Goal: Register for event/course: Sign up to attend an event or enroll in a course

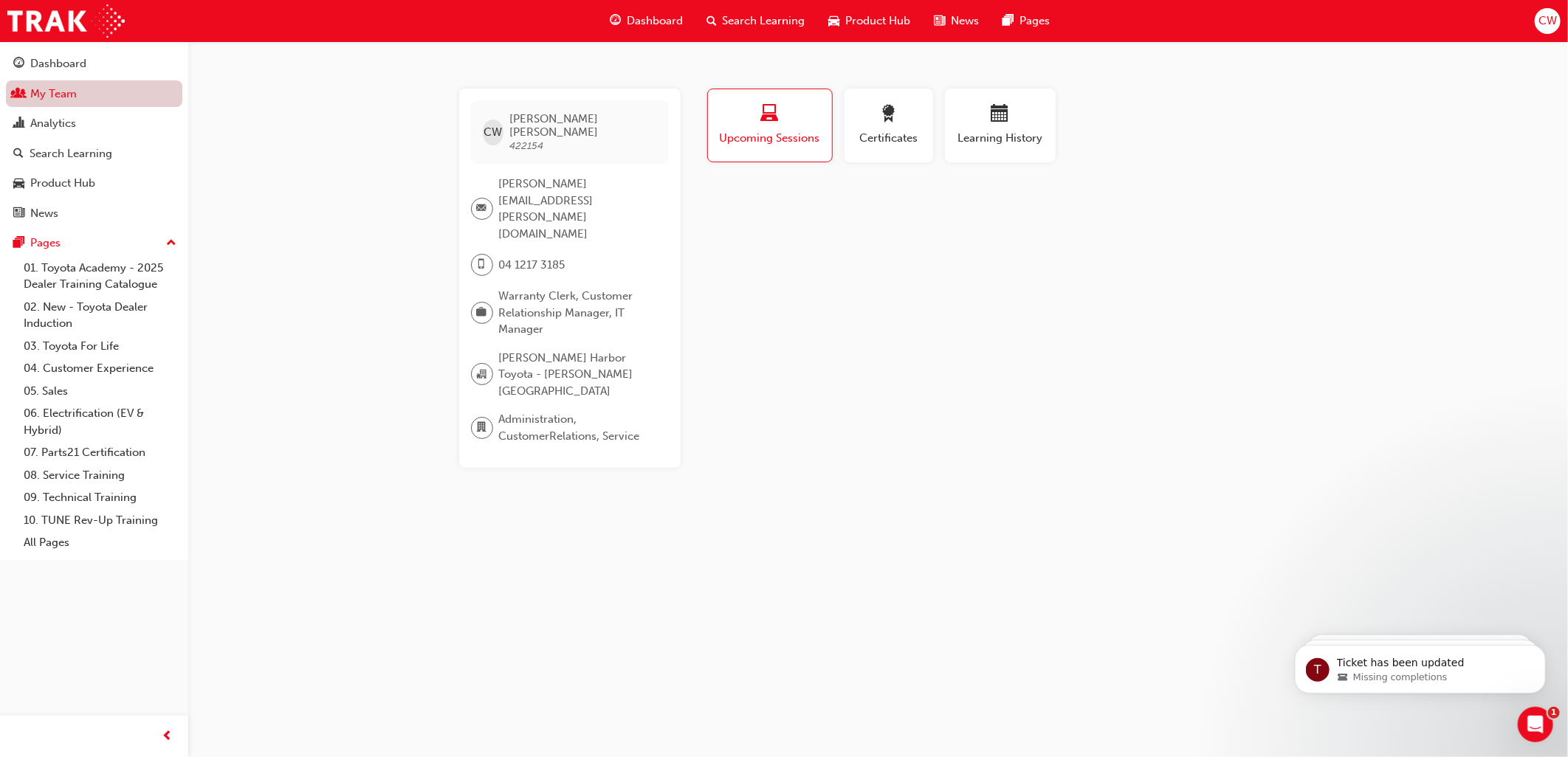
click at [33, 97] on link "My Team" at bounding box center [94, 94] width 177 height 27
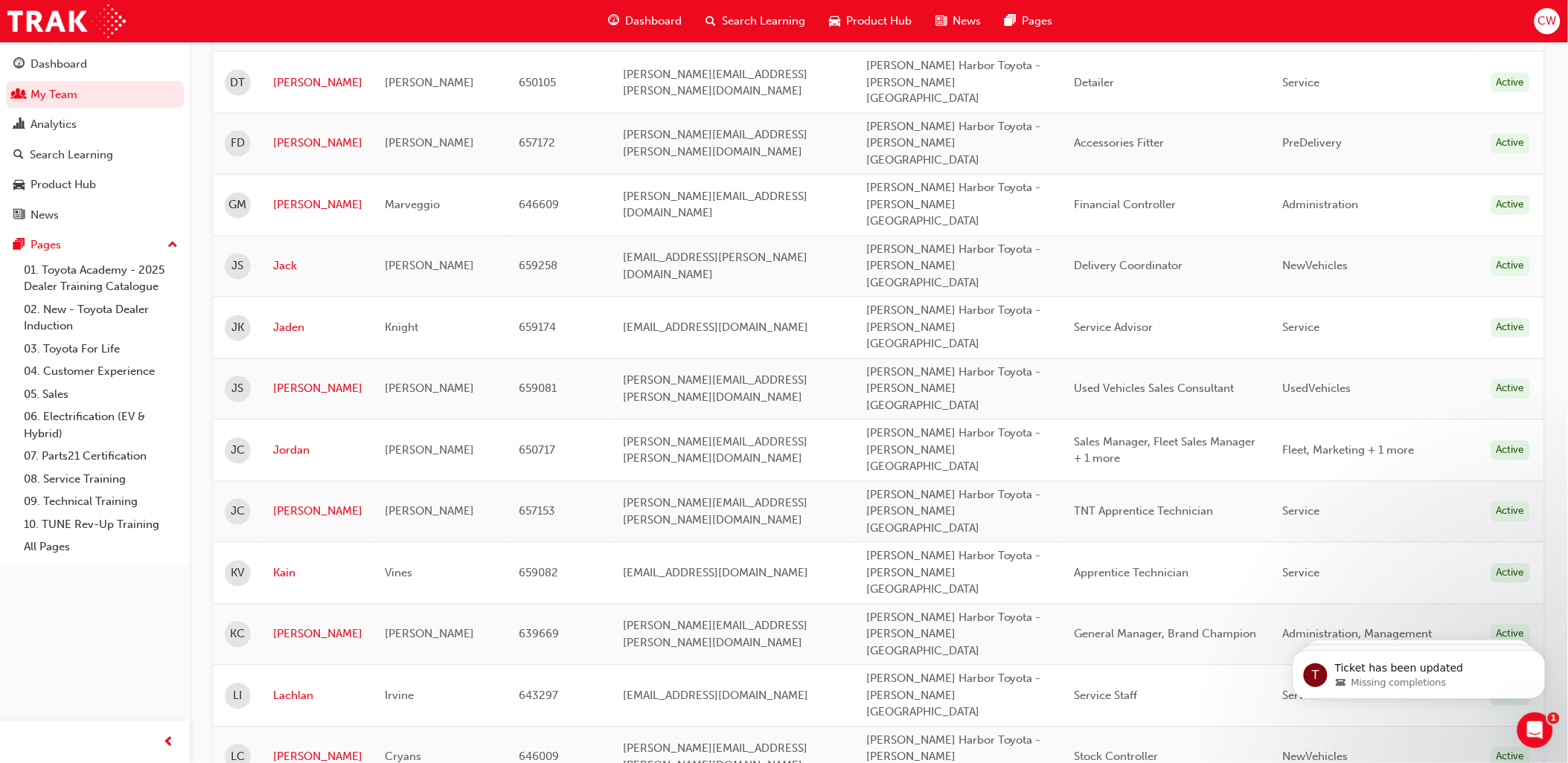
scroll to position [1269, 0]
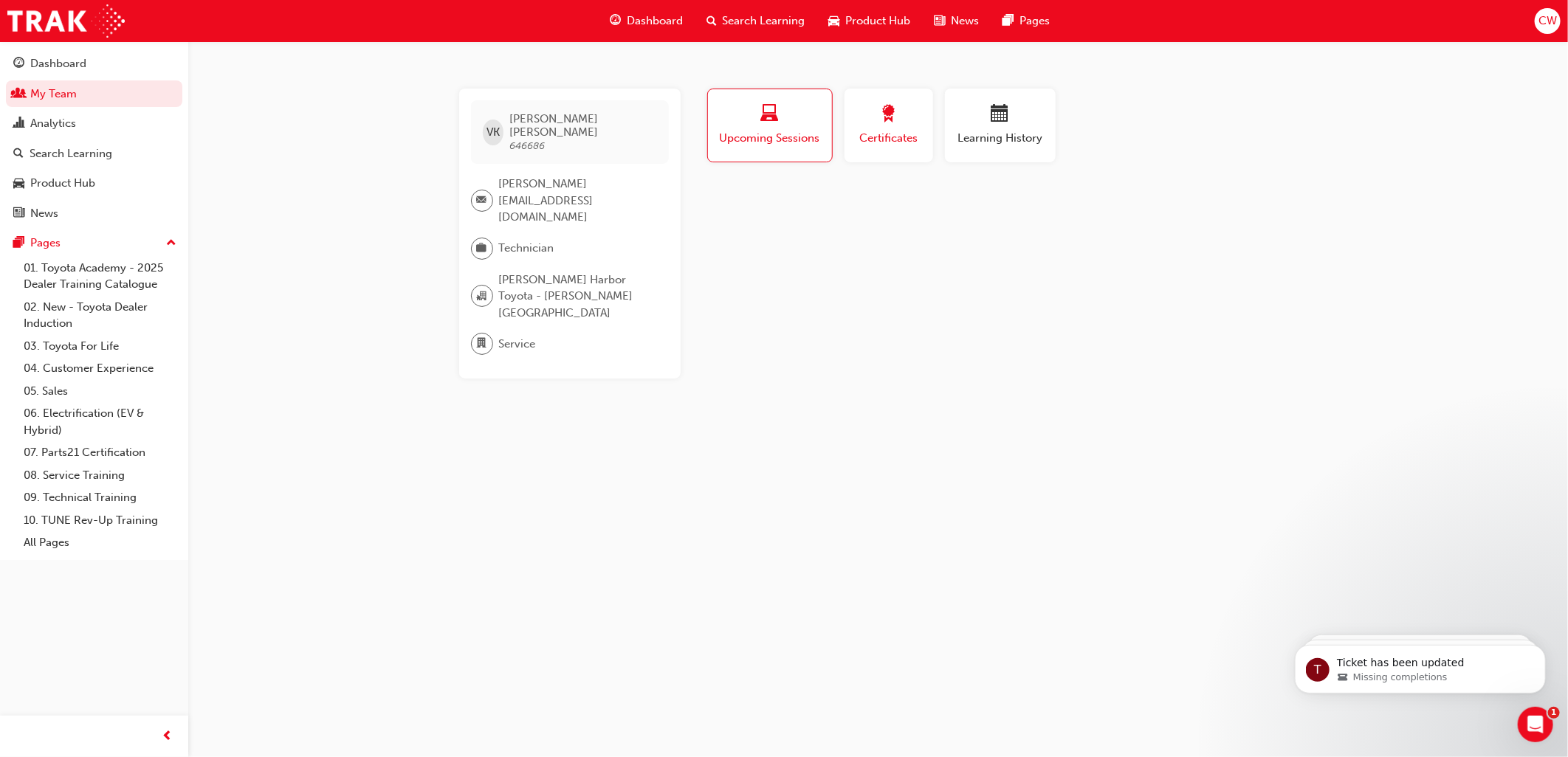
click at [894, 126] on div "button" at bounding box center [889, 116] width 67 height 23
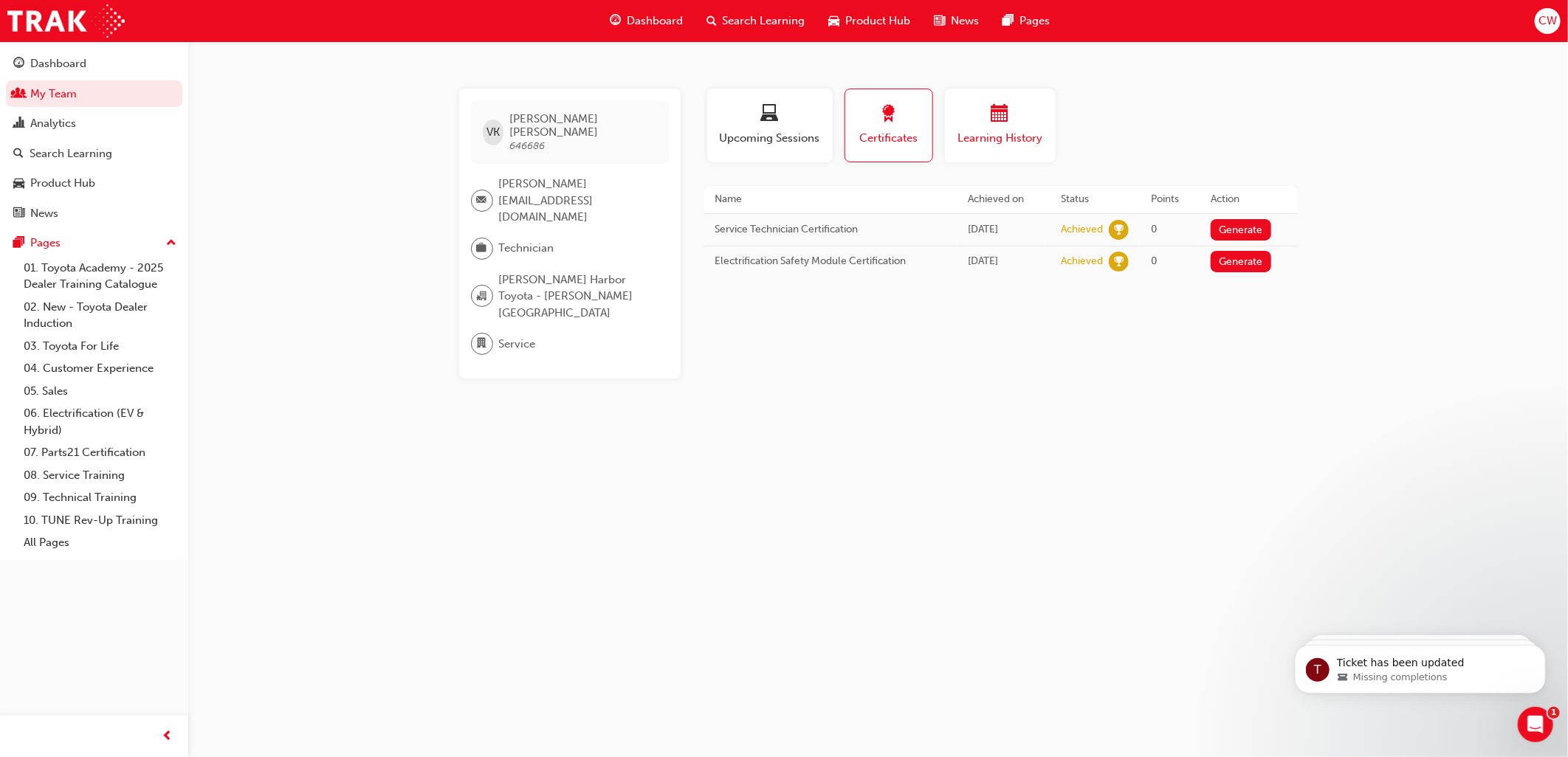
click at [997, 118] on span "calendar-icon" at bounding box center [1001, 115] width 18 height 20
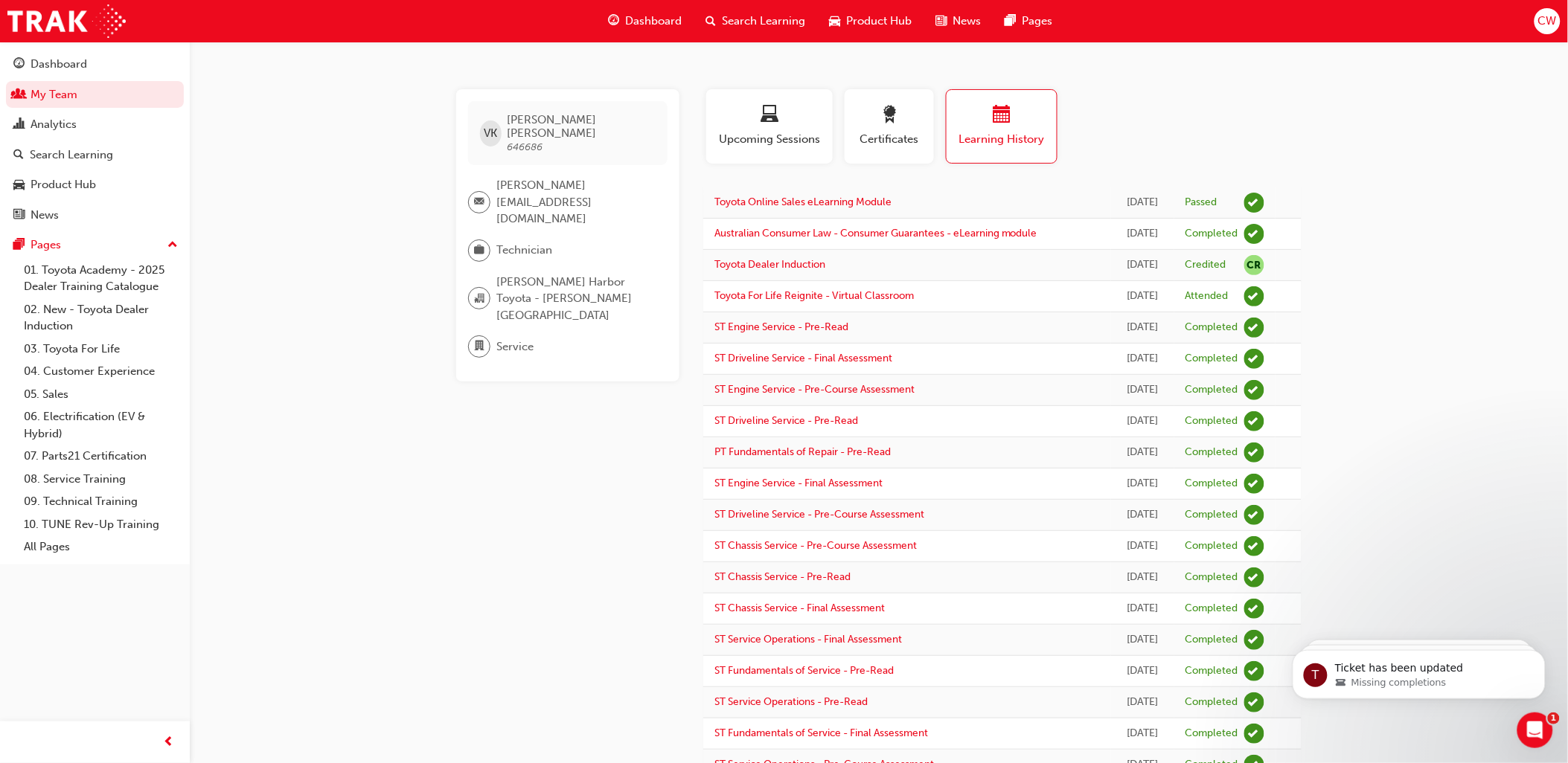
click at [775, 20] on span "Search Learning" at bounding box center [763, 21] width 84 height 17
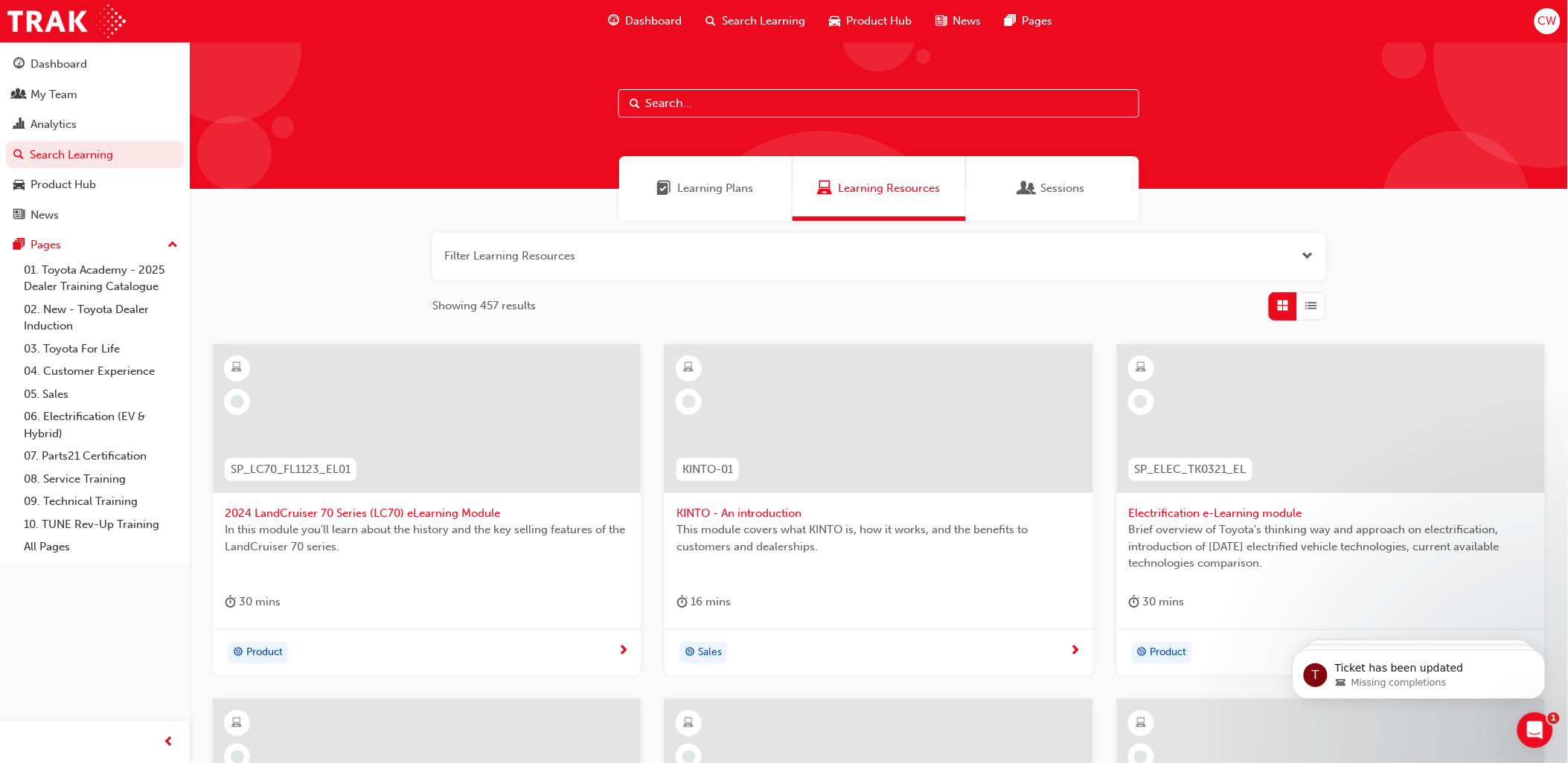
click at [1076, 190] on span "Sessions" at bounding box center [1062, 189] width 44 height 17
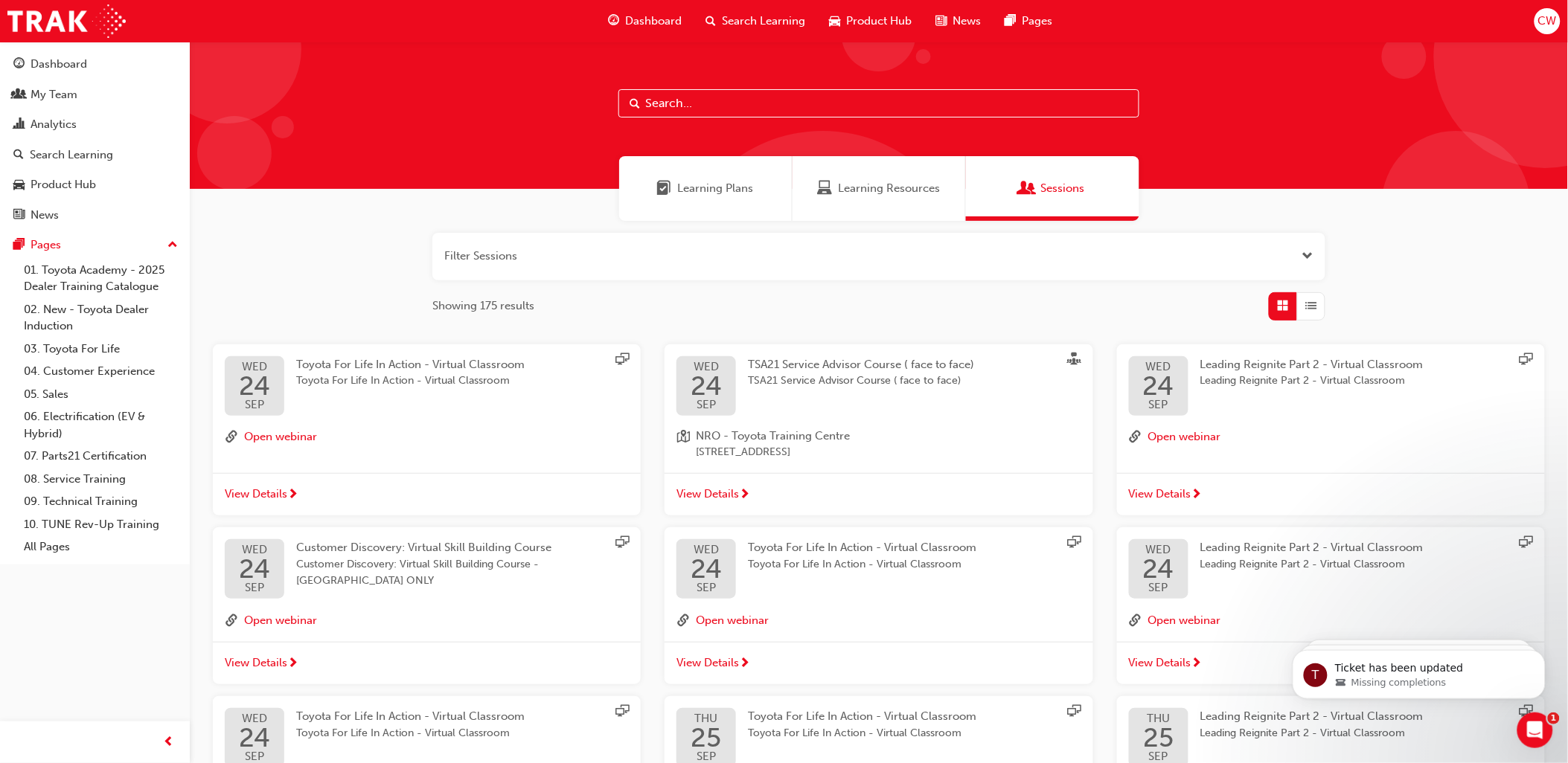
click at [356, 381] on span "Toyota For Life In Action - Virtual Classroom" at bounding box center [410, 381] width 228 height 17
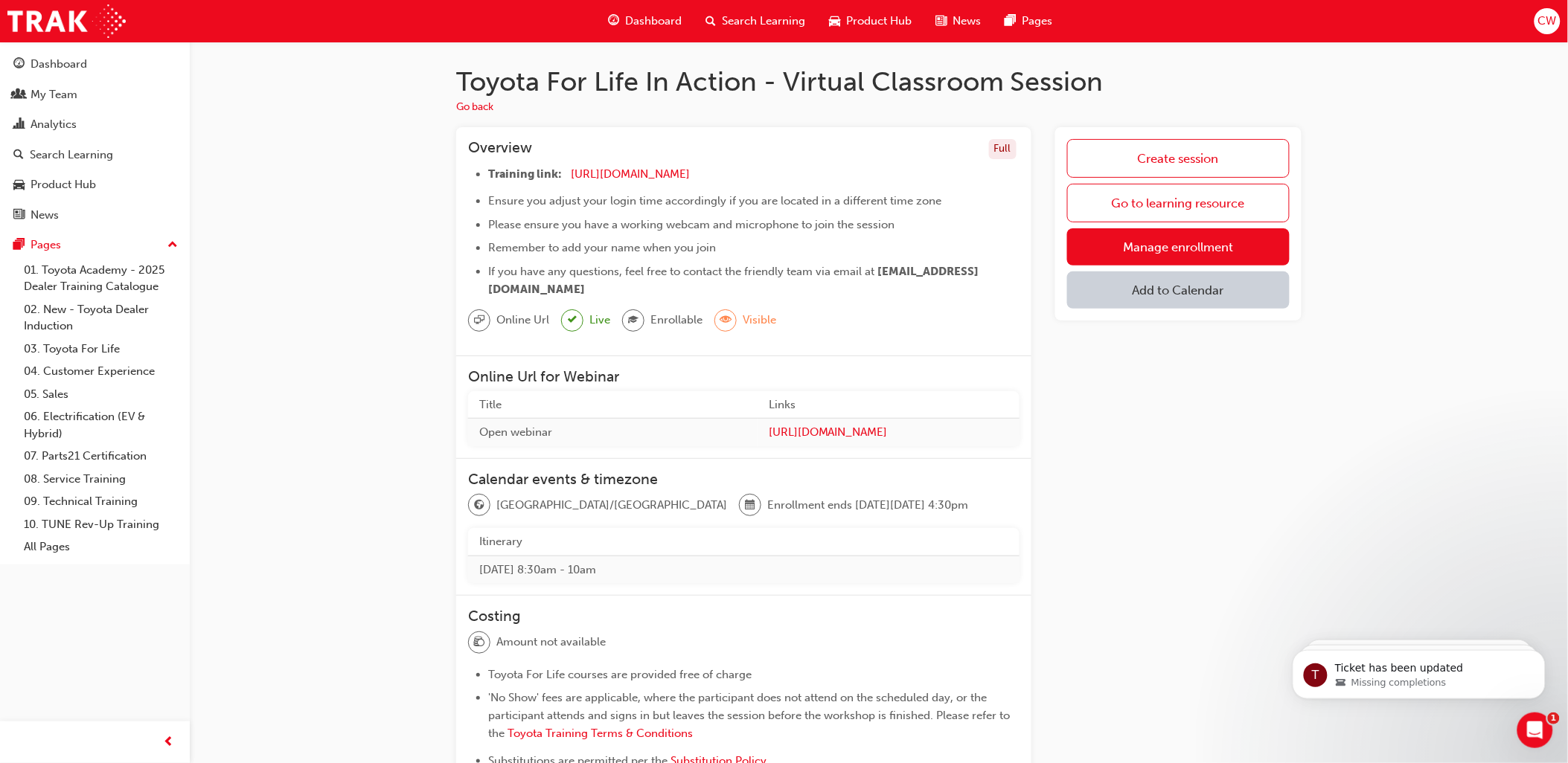
click at [783, 13] on span "Search Learning" at bounding box center [763, 21] width 84 height 17
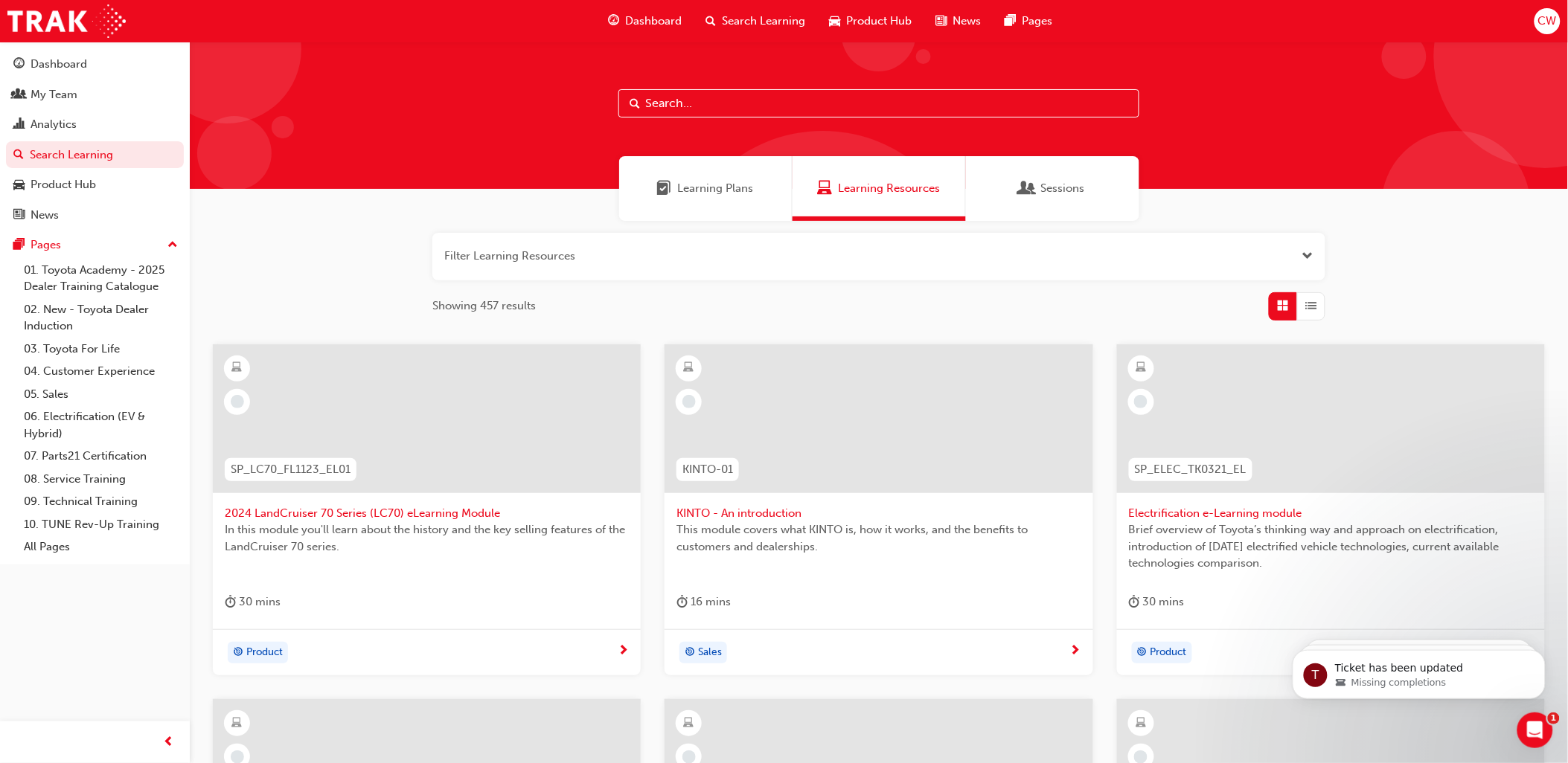
click at [679, 107] on input "text" at bounding box center [879, 104] width 521 height 28
type input "toyota for life"
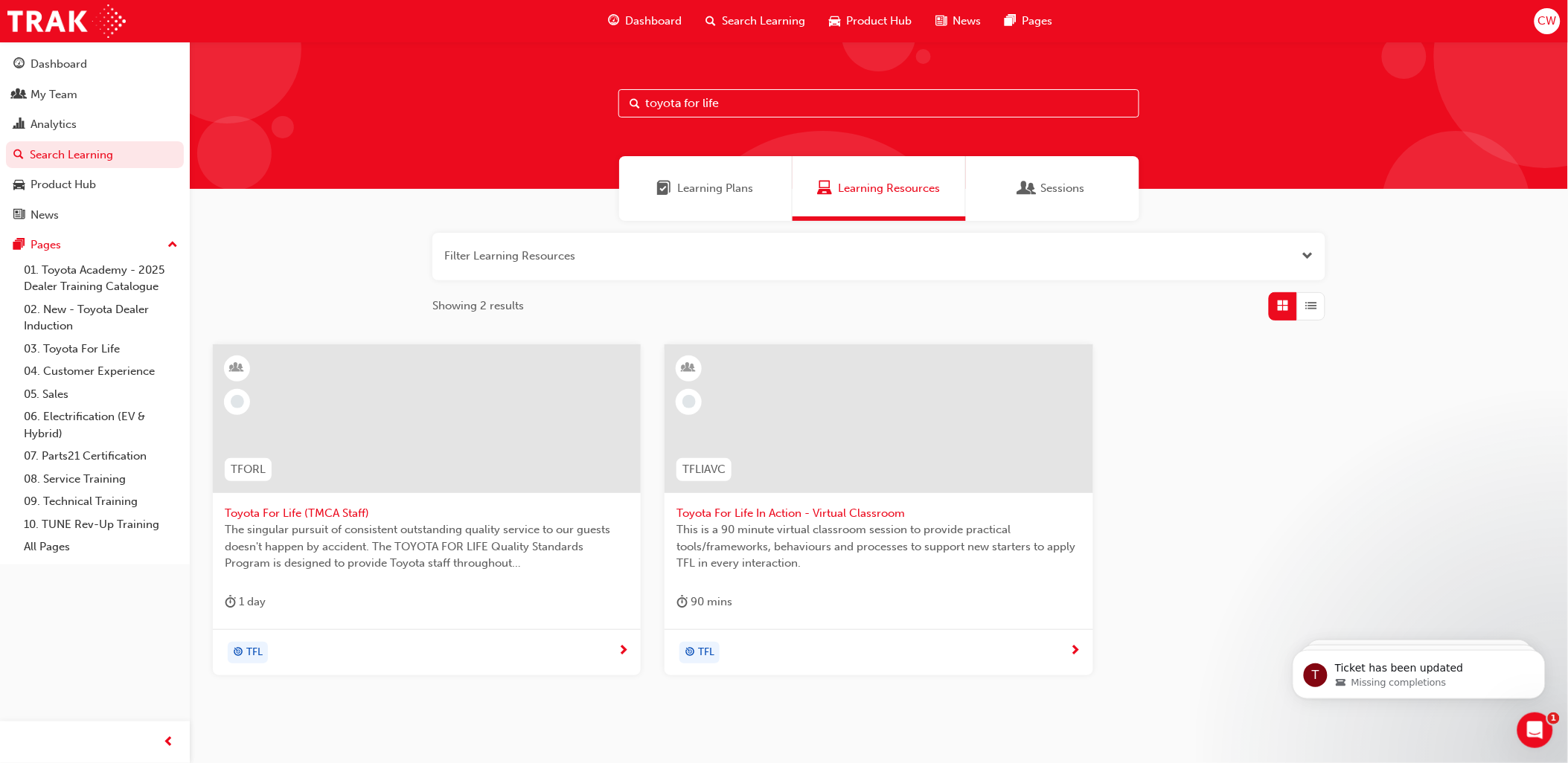
click at [789, 514] on span "Toyota For Life In Action - Virtual Classroom" at bounding box center [878, 513] width 404 height 17
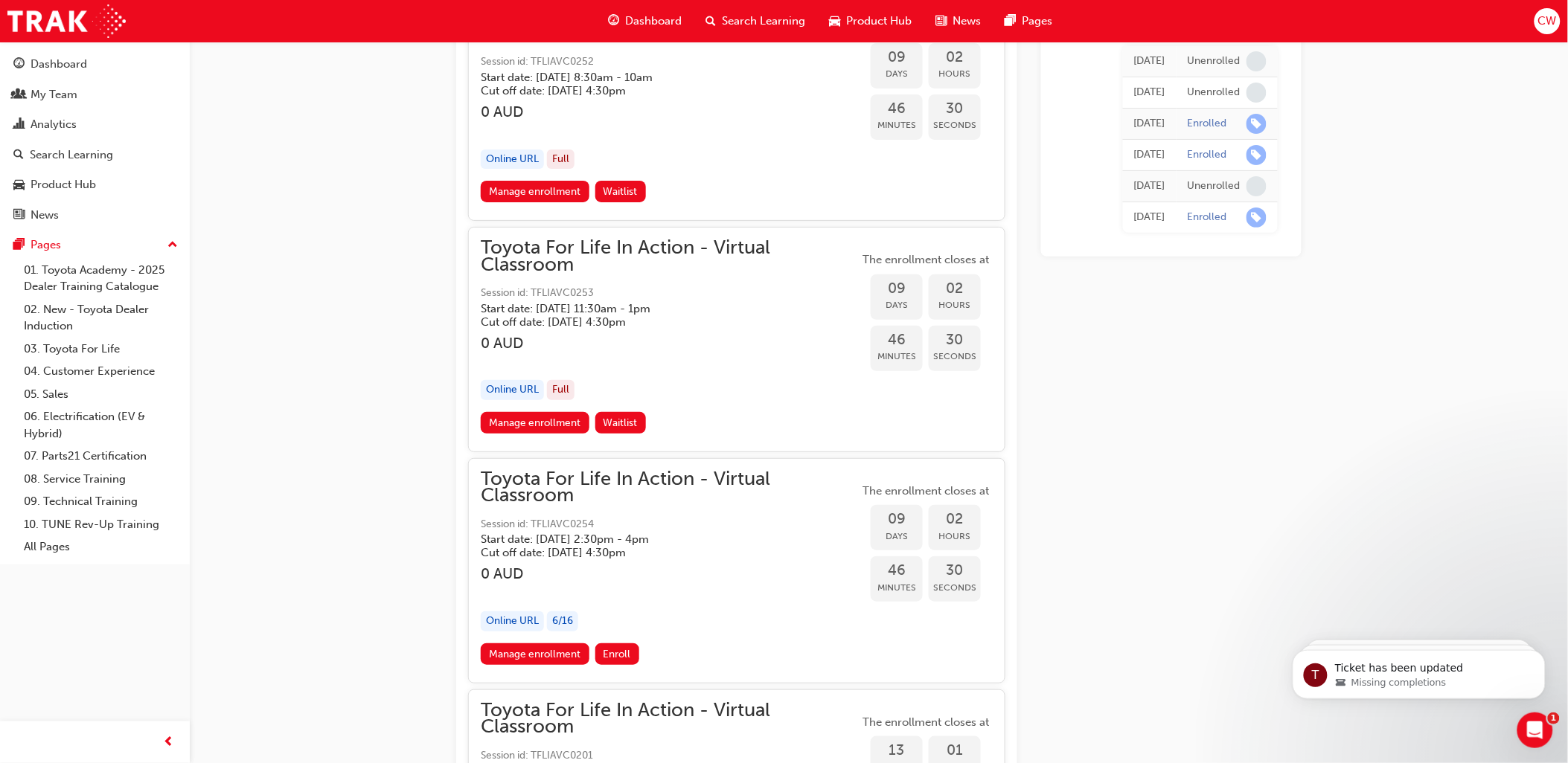
scroll to position [6155, 0]
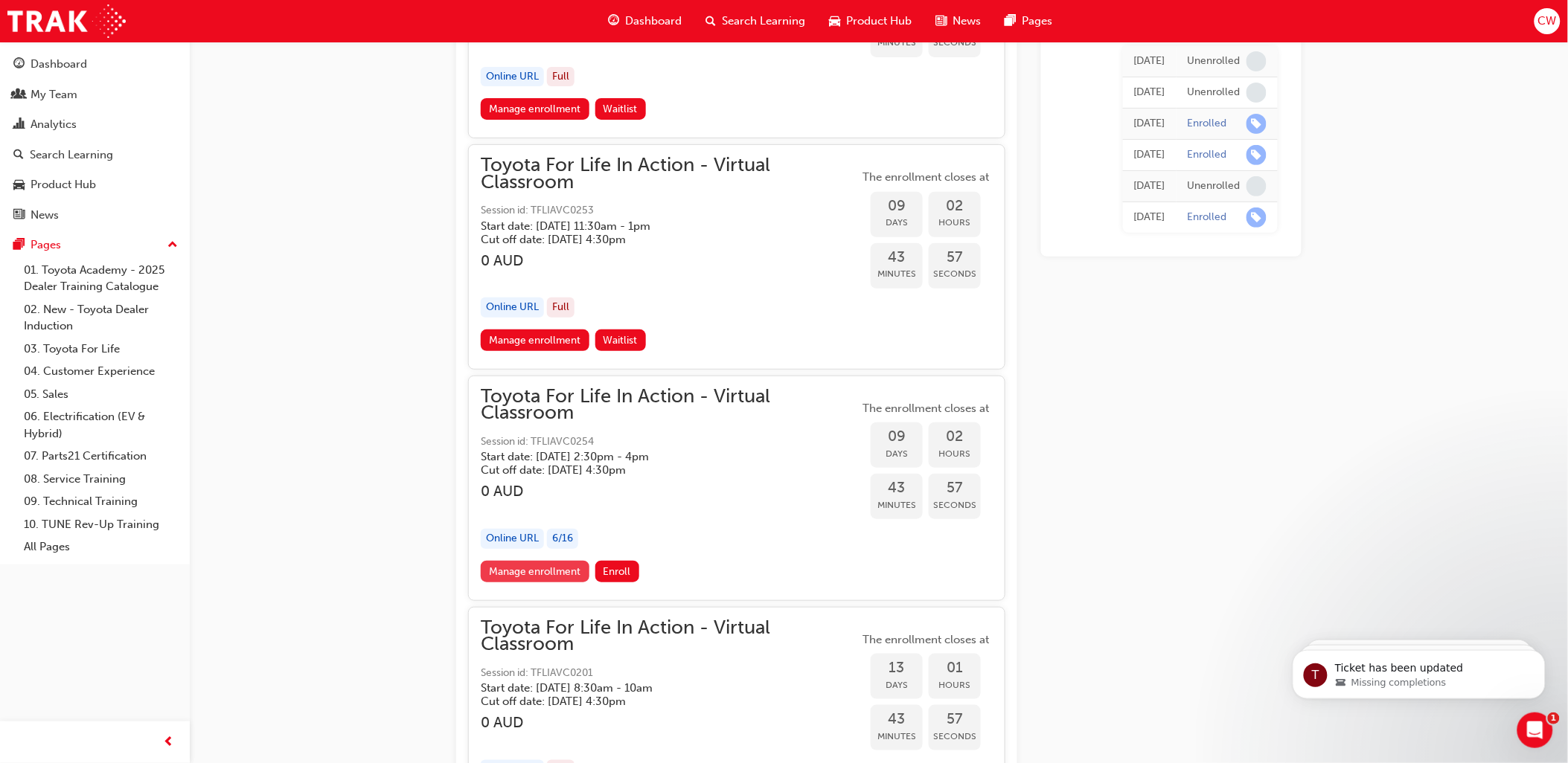
click at [551, 561] on link "Manage enrollment" at bounding box center [535, 572] width 109 height 22
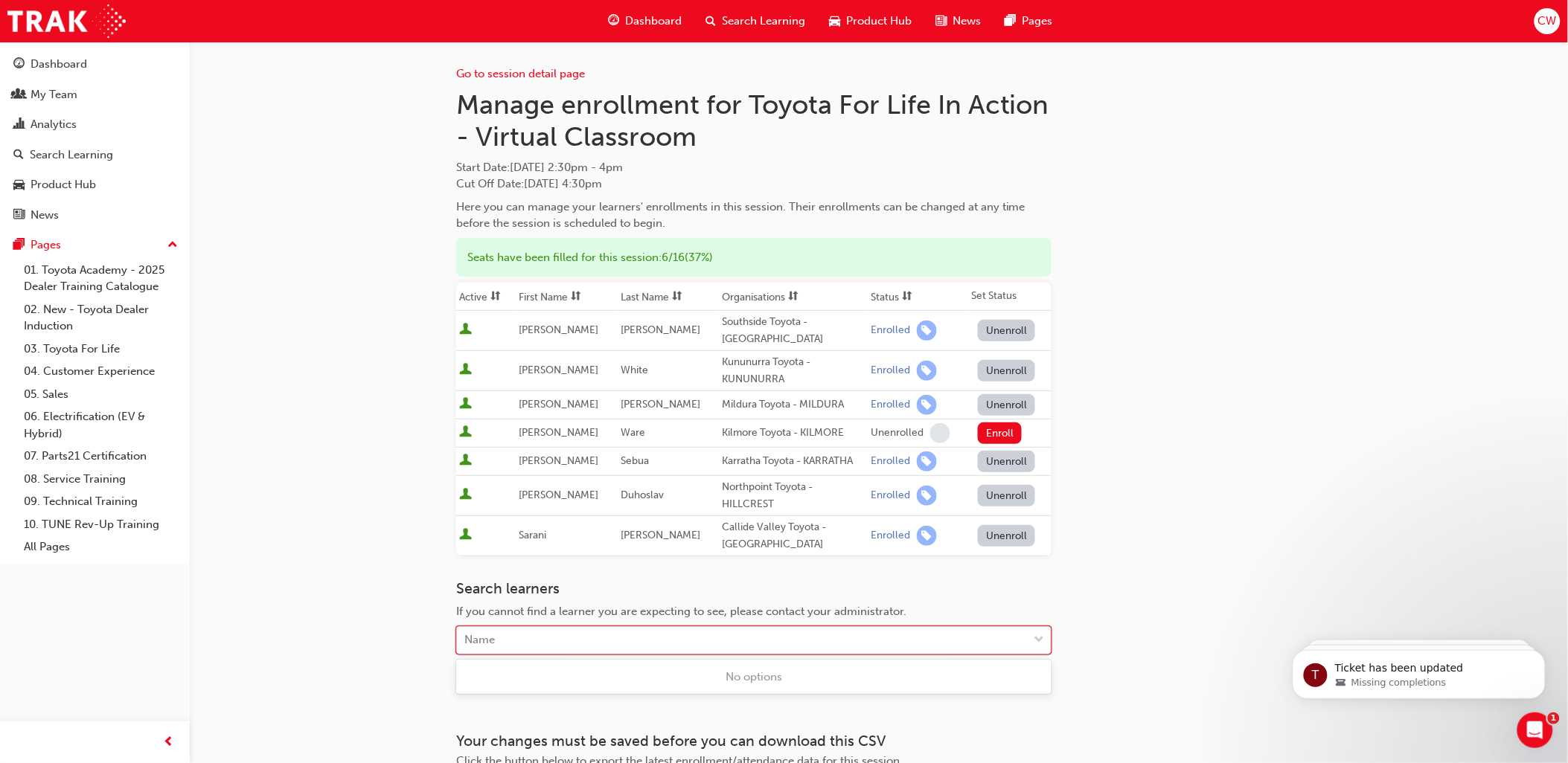
click at [482, 637] on div "Name" at bounding box center [479, 640] width 31 height 17
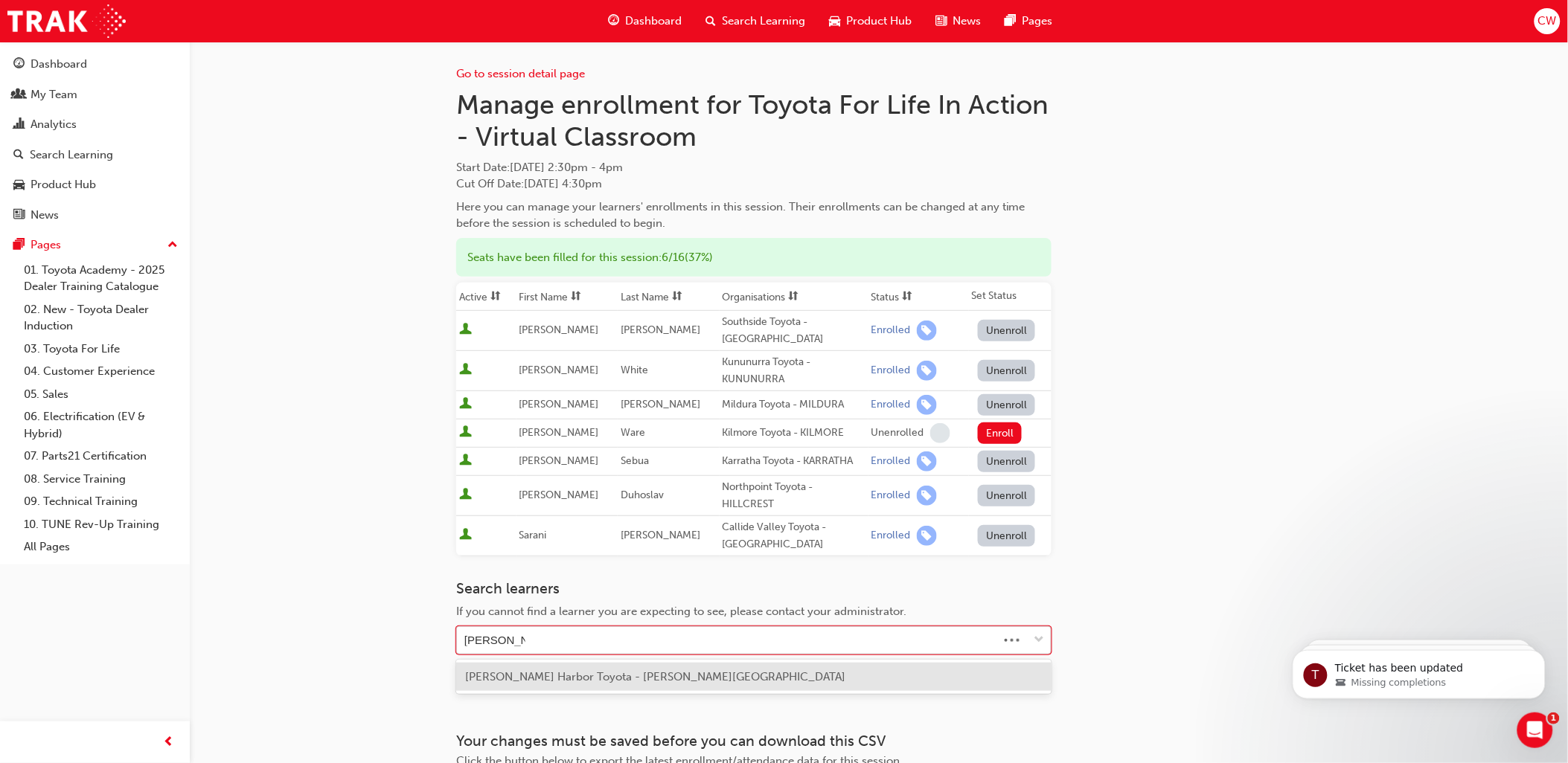
type input "[PERSON_NAME]"
click at [655, 673] on span "[PERSON_NAME] Harbor Toyota - [PERSON_NAME][GEOGRAPHIC_DATA]" at bounding box center [655, 677] width 380 height 13
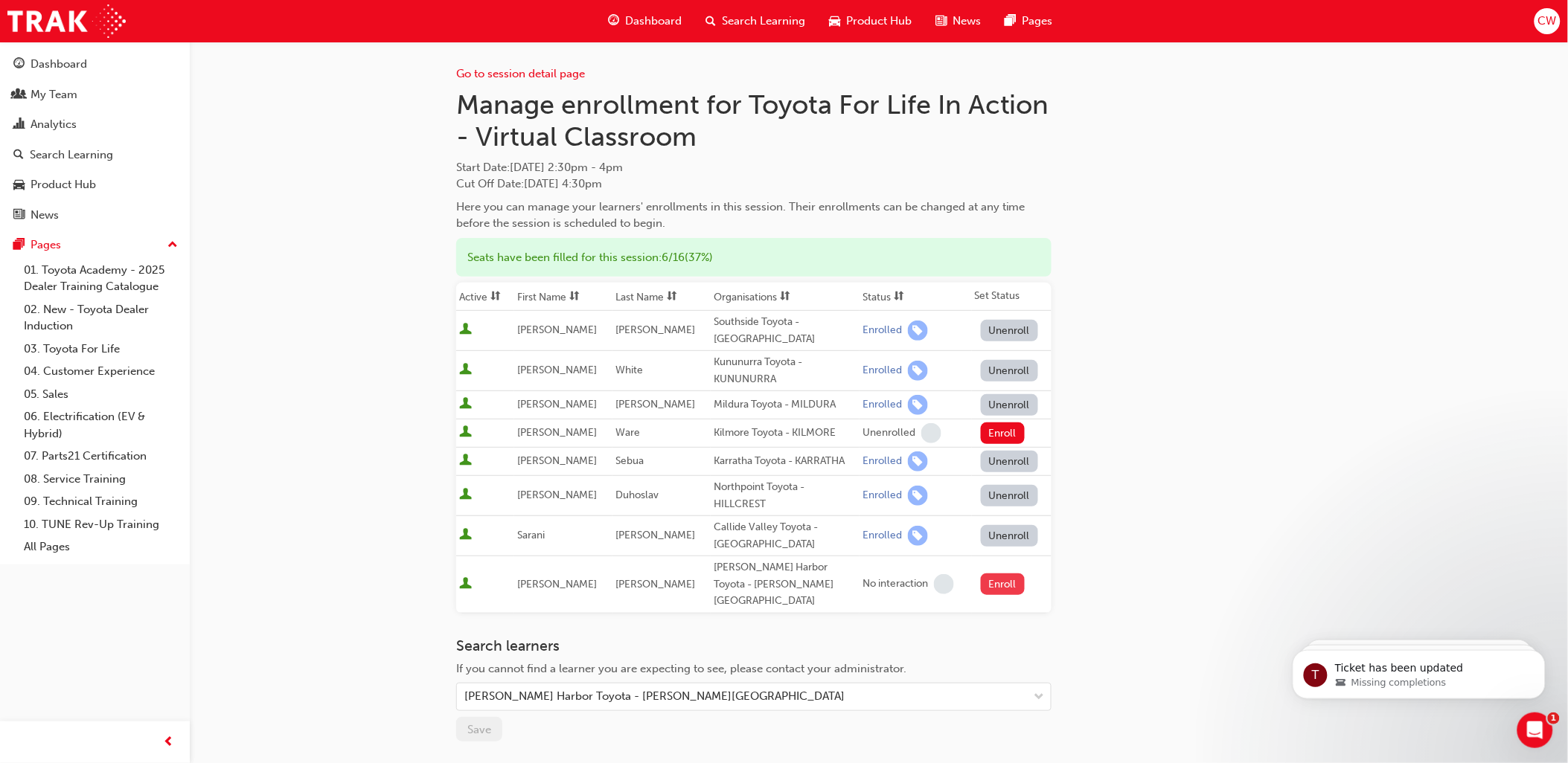
click at [1001, 575] on button "Enroll" at bounding box center [1004, 584] width 45 height 22
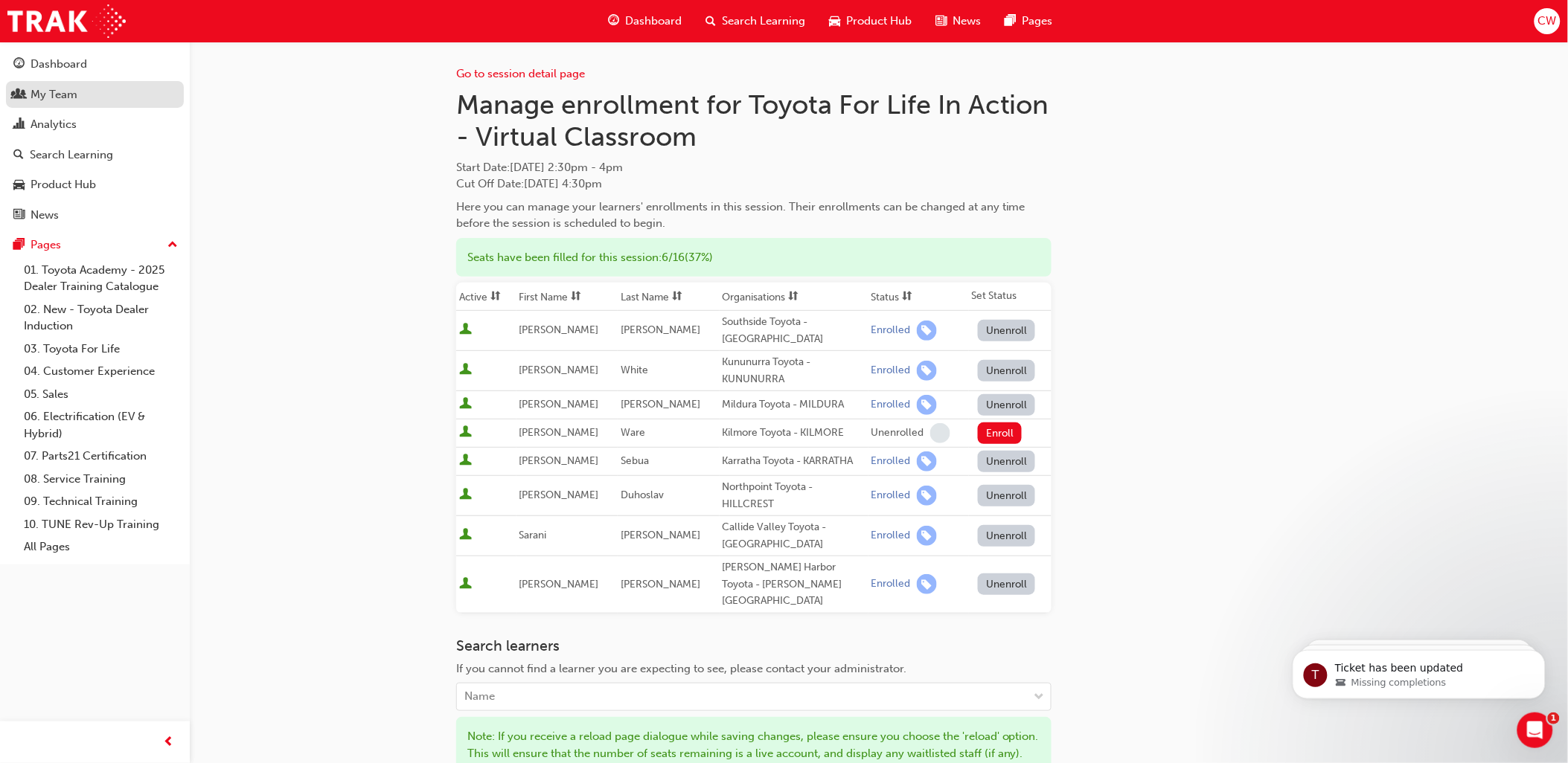
click at [48, 98] on div "My Team" at bounding box center [54, 95] width 47 height 17
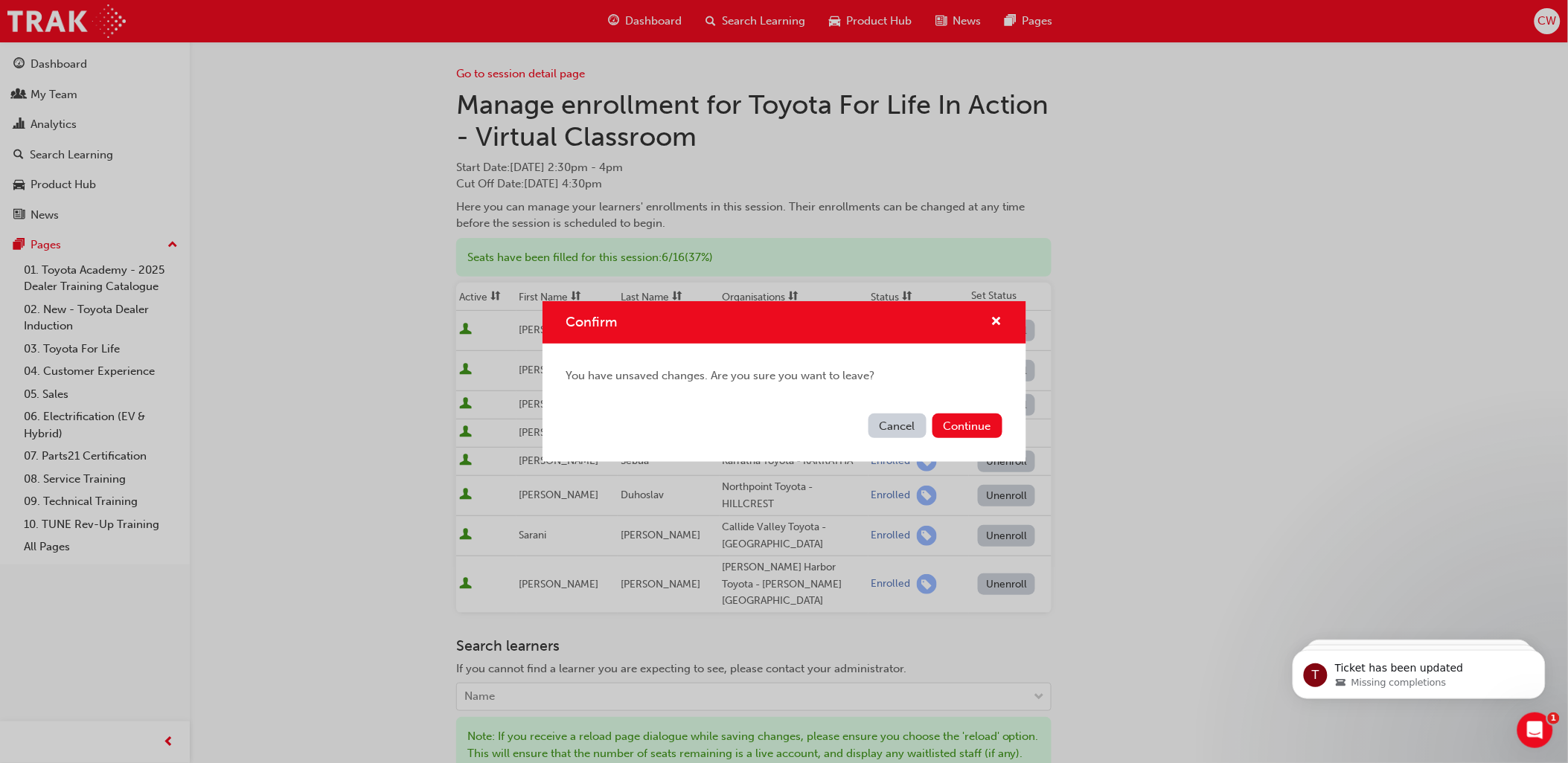
click at [899, 430] on button "Cancel" at bounding box center [898, 425] width 58 height 25
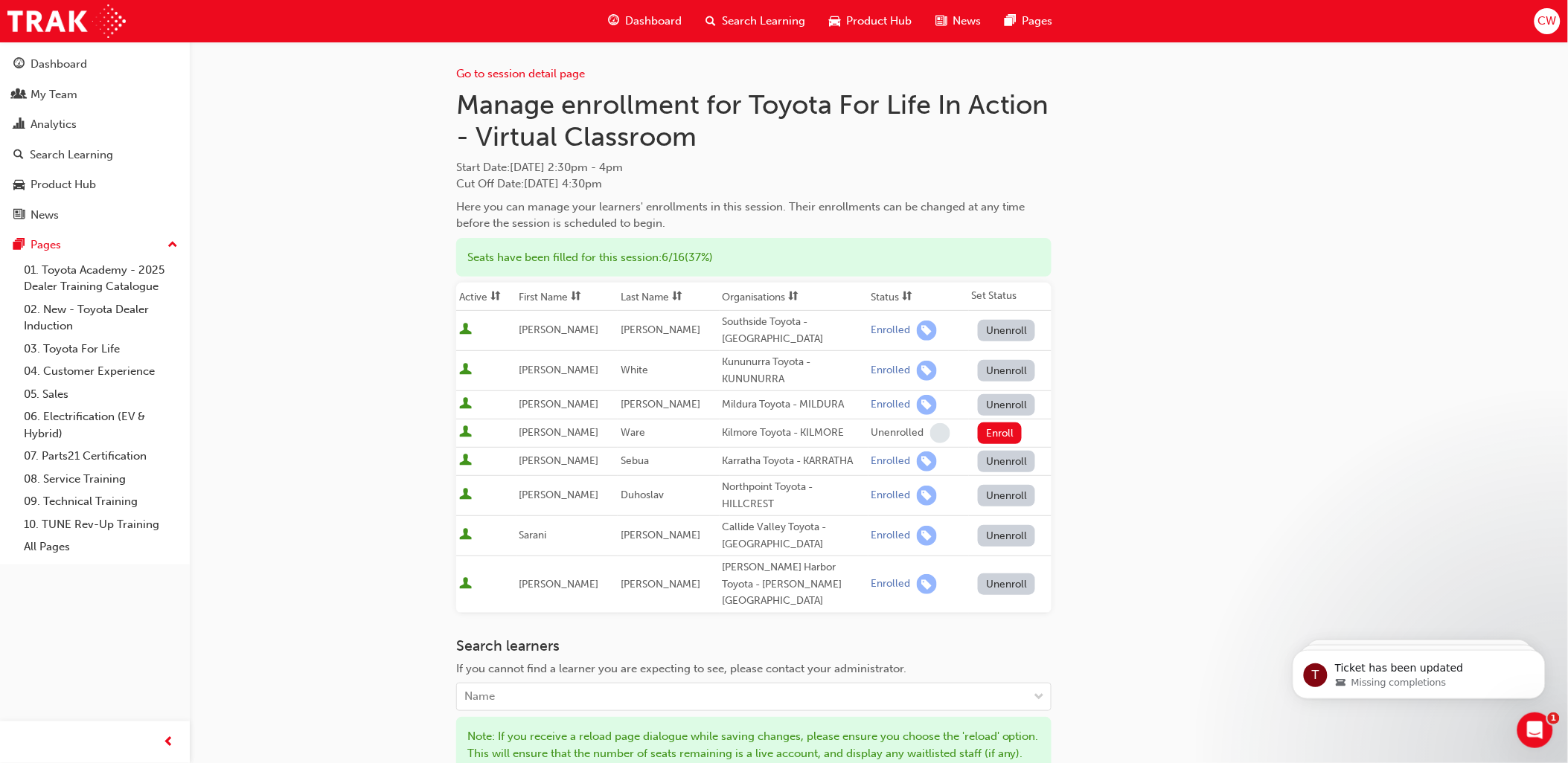
scroll to position [238, 0]
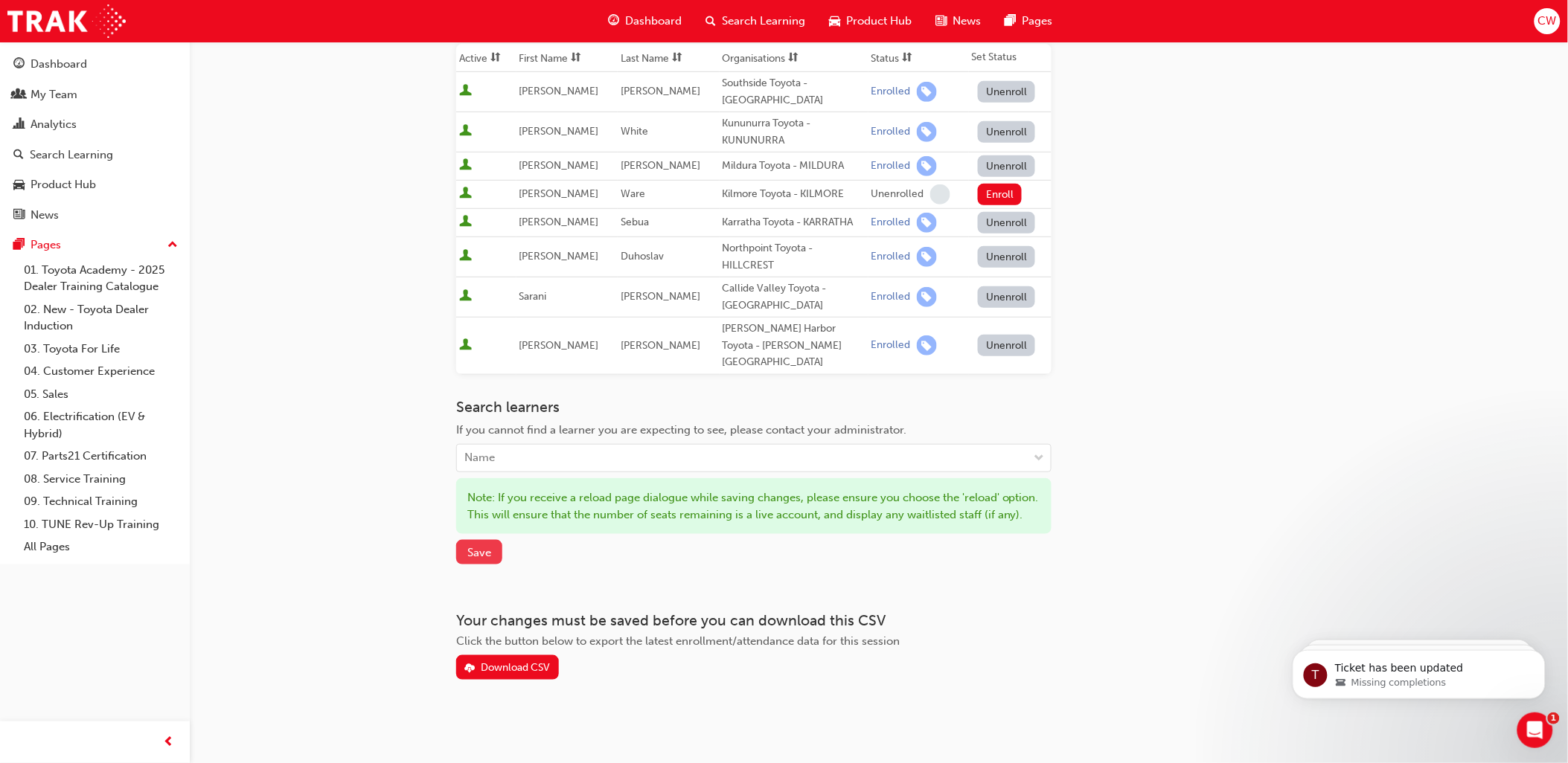
click at [473, 551] on span "Save" at bounding box center [479, 553] width 24 height 13
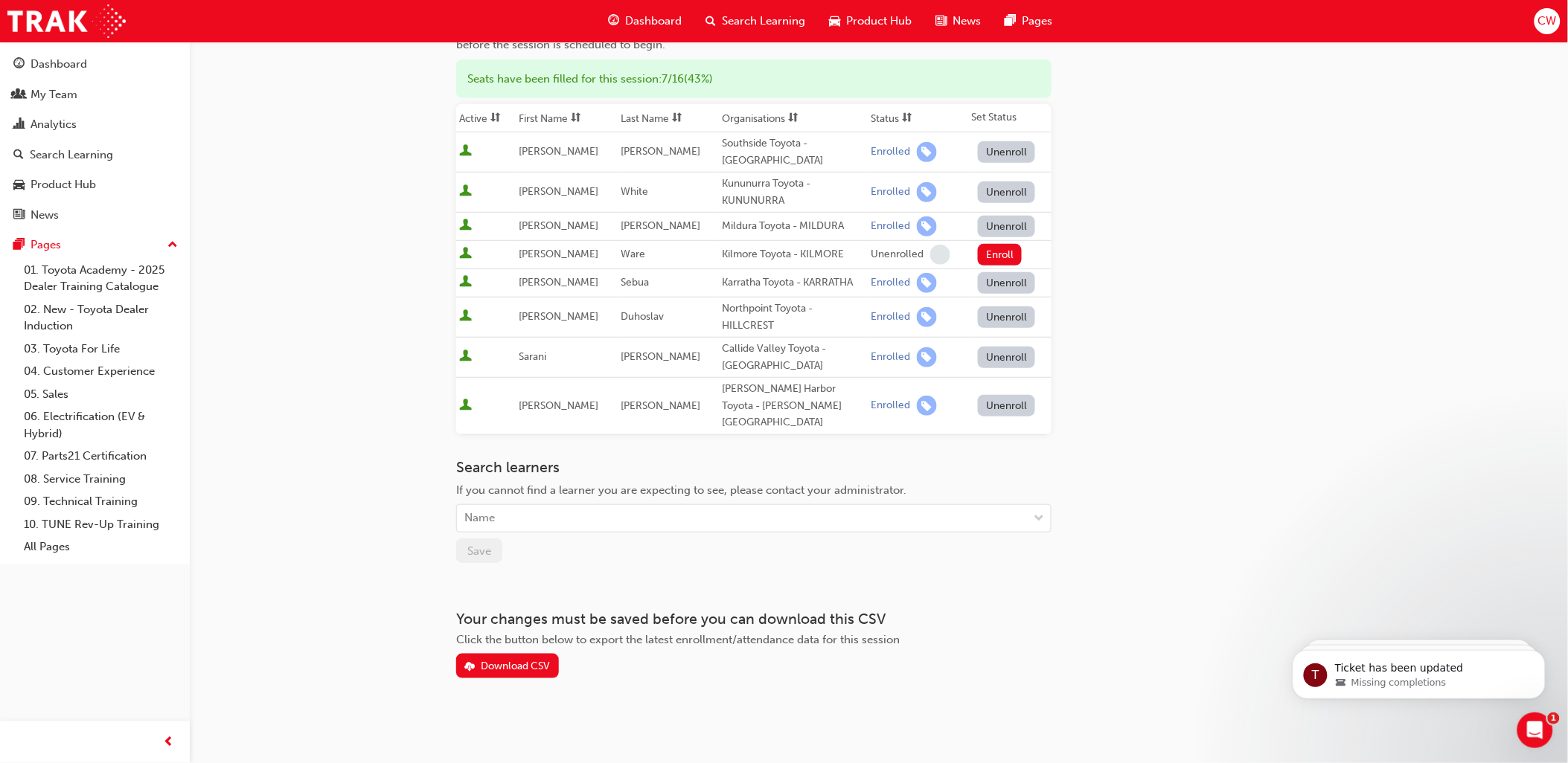
scroll to position [160, 0]
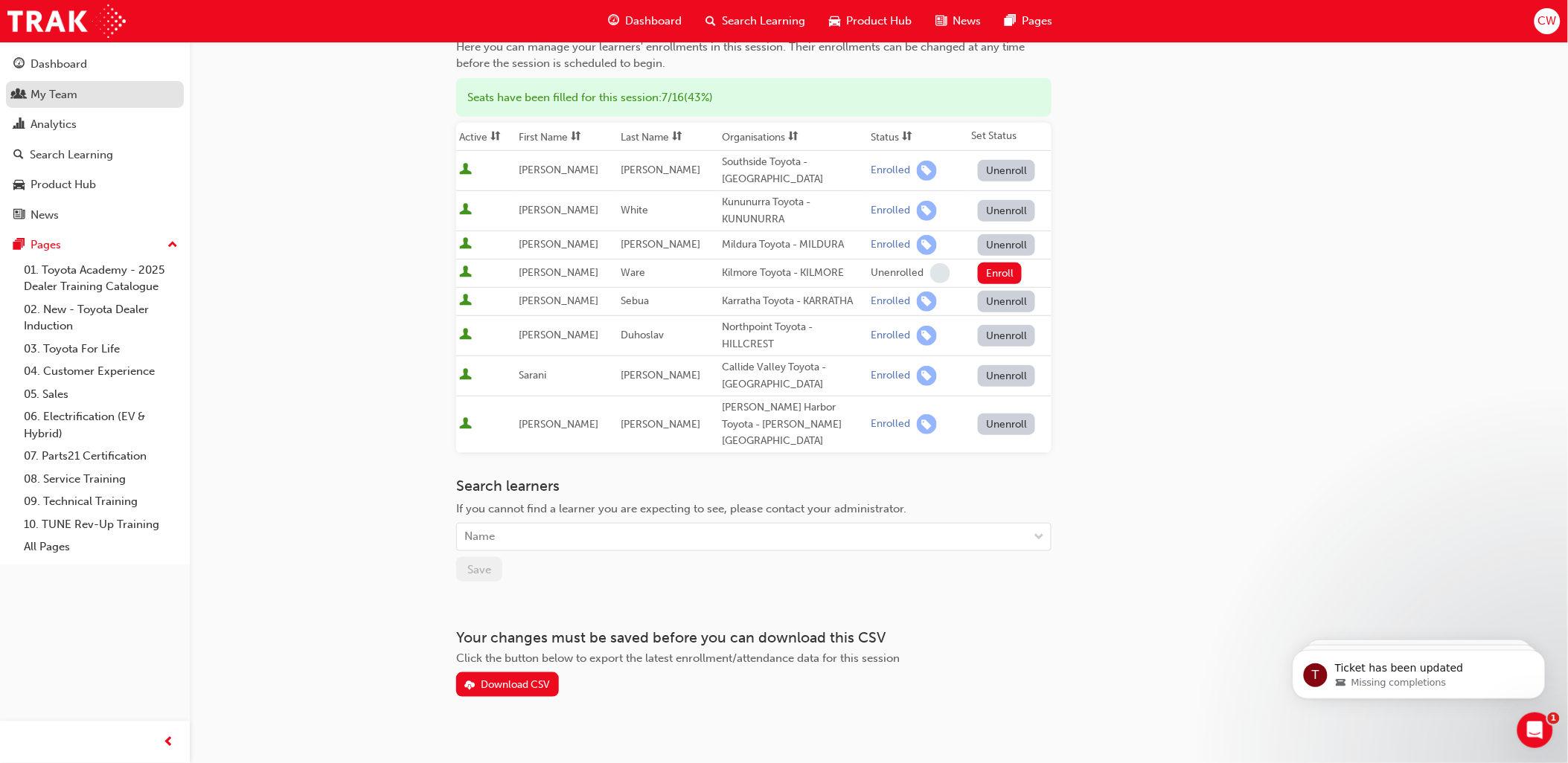
click at [53, 92] on div "My Team" at bounding box center [54, 95] width 47 height 17
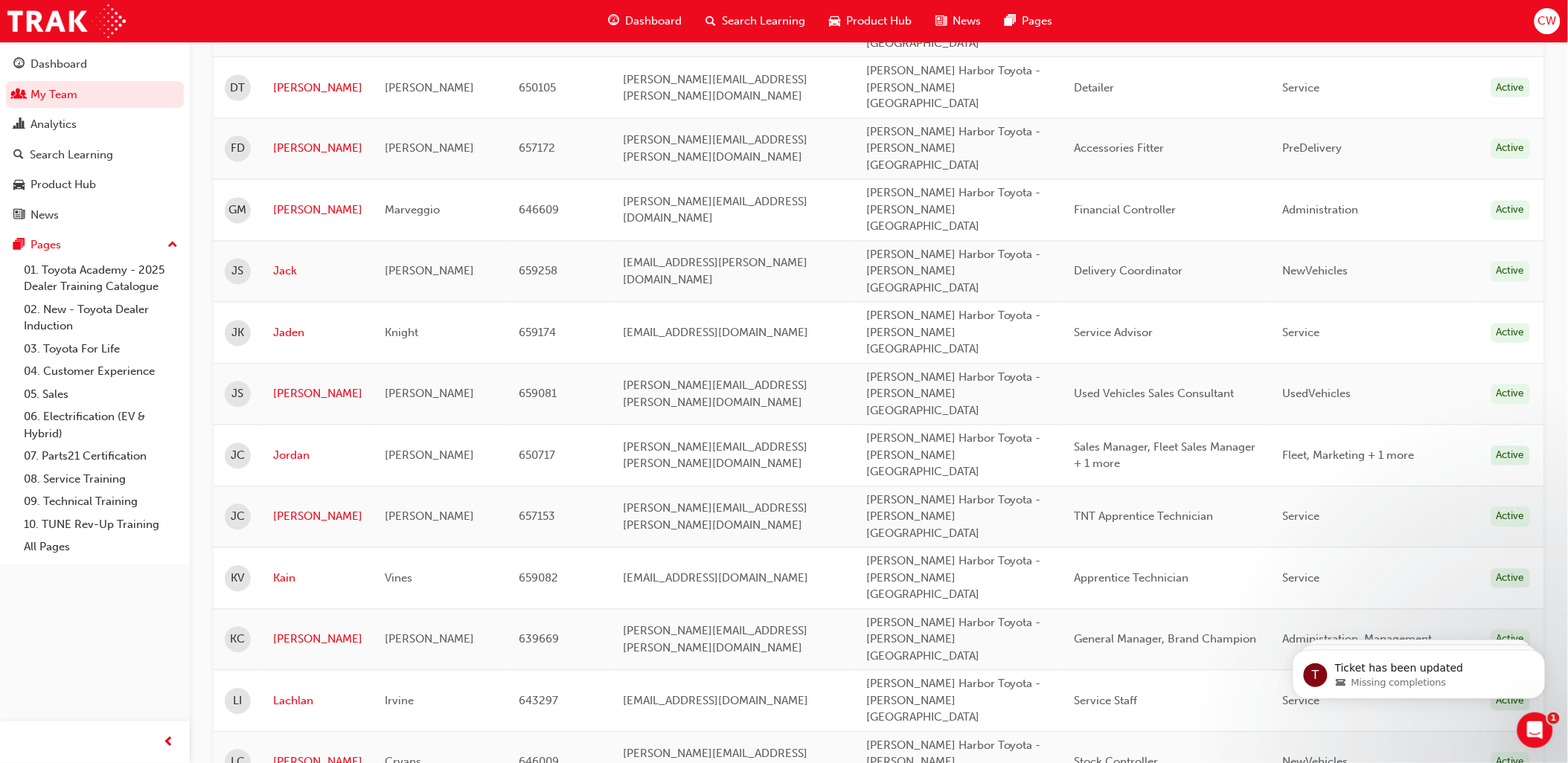
scroll to position [1235, 0]
